Goal: Task Accomplishment & Management: Manage account settings

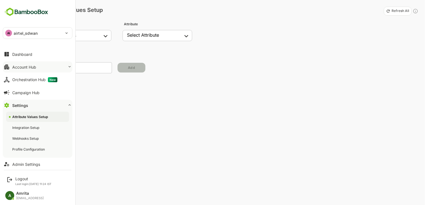
click at [26, 64] on button "Account Hub" at bounding box center [38, 66] width 70 height 11
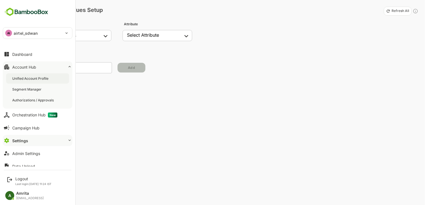
click at [24, 76] on div "Unified Account Profile" at bounding box center [30, 78] width 37 height 5
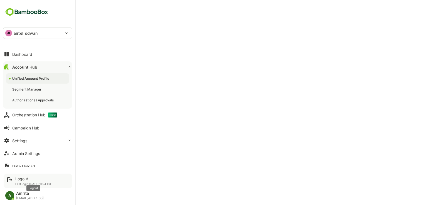
click at [20, 181] on div "Logout" at bounding box center [33, 179] width 36 height 5
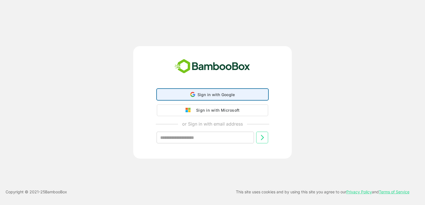
click at [198, 99] on div "Sign in with Google Sign in with Google. Opens in new tab" at bounding box center [213, 94] width 104 height 11
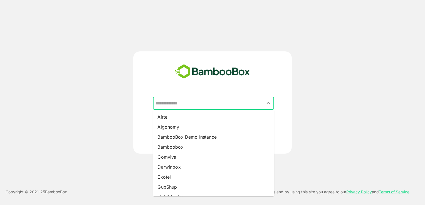
click at [188, 103] on input "text" at bounding box center [213, 103] width 119 height 11
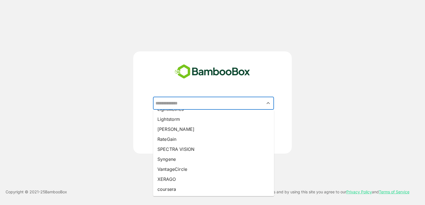
scroll to position [88, 0]
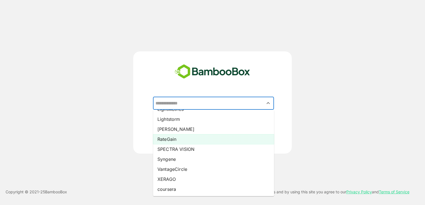
click at [168, 139] on li "RateGain" at bounding box center [213, 139] width 121 height 10
type input "********"
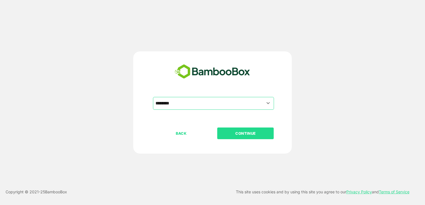
click at [262, 127] on div "******** ​" at bounding box center [212, 112] width 139 height 31
click at [259, 133] on p "CONTINUE" at bounding box center [246, 133] width 56 height 6
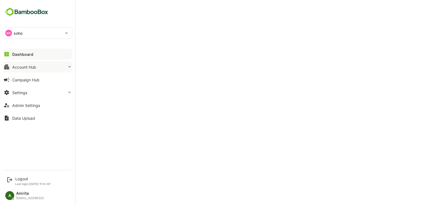
click at [12, 65] on div "Account Hub" at bounding box center [24, 67] width 24 height 5
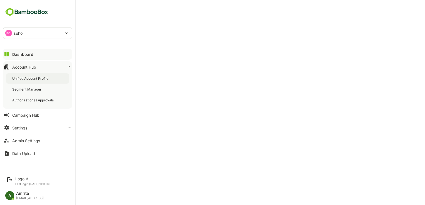
click at [29, 78] on div "Unified Account Profile" at bounding box center [30, 78] width 37 height 5
click at [28, 131] on button "Settings" at bounding box center [38, 127] width 70 height 11
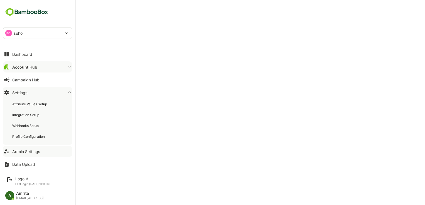
click at [35, 151] on div "Admin Settings" at bounding box center [26, 151] width 28 height 5
